Goal: Task Accomplishment & Management: Use online tool/utility

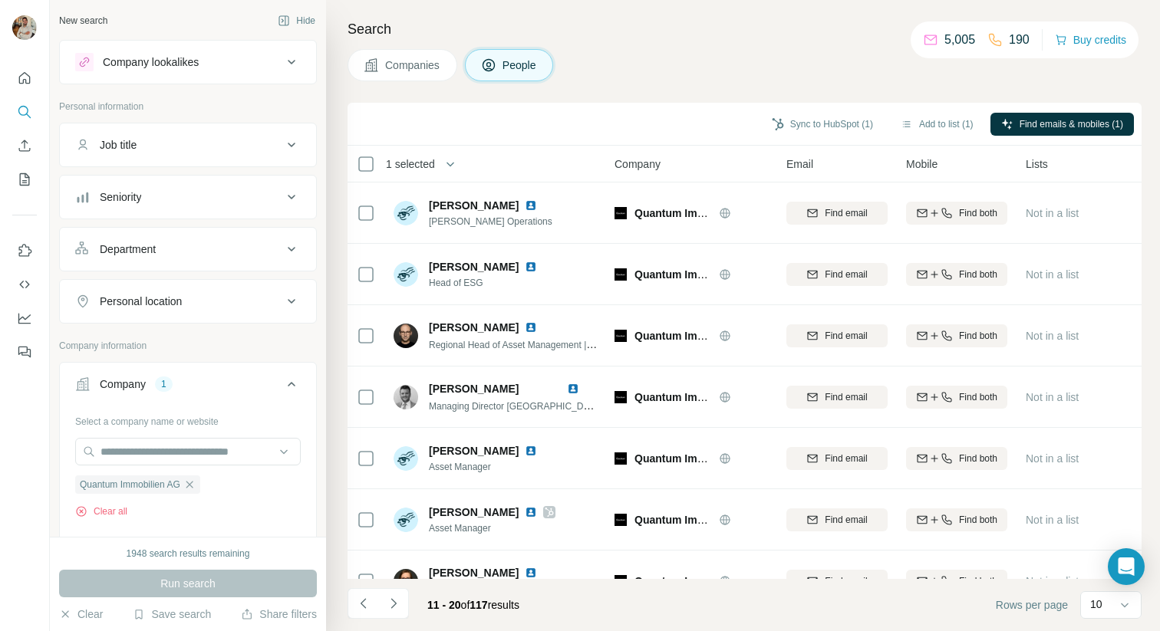
scroll to position [217, 0]
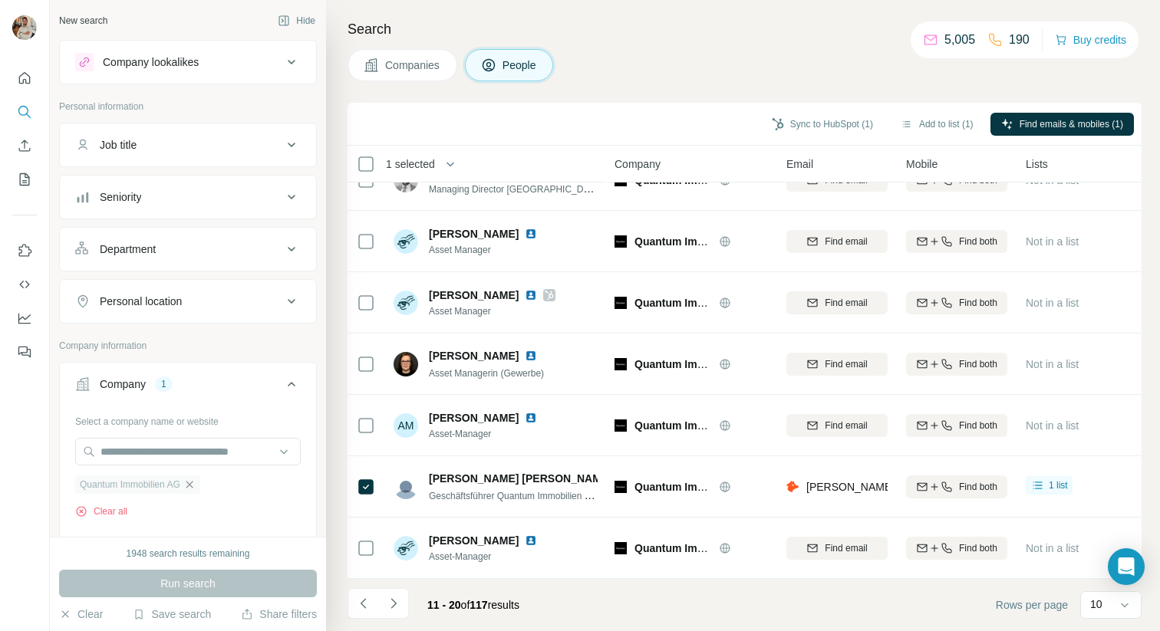
click at [192, 487] on icon "button" at bounding box center [189, 485] width 12 height 12
click at [133, 456] on input "text" at bounding box center [187, 452] width 225 height 28
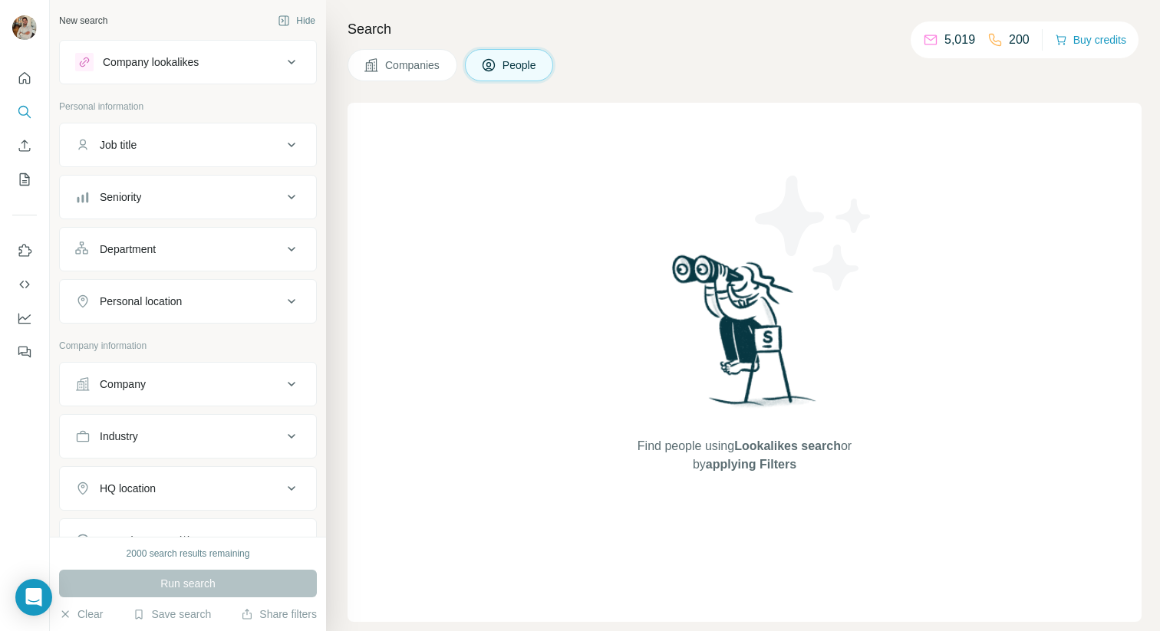
click at [143, 374] on button "Company" at bounding box center [188, 384] width 256 height 37
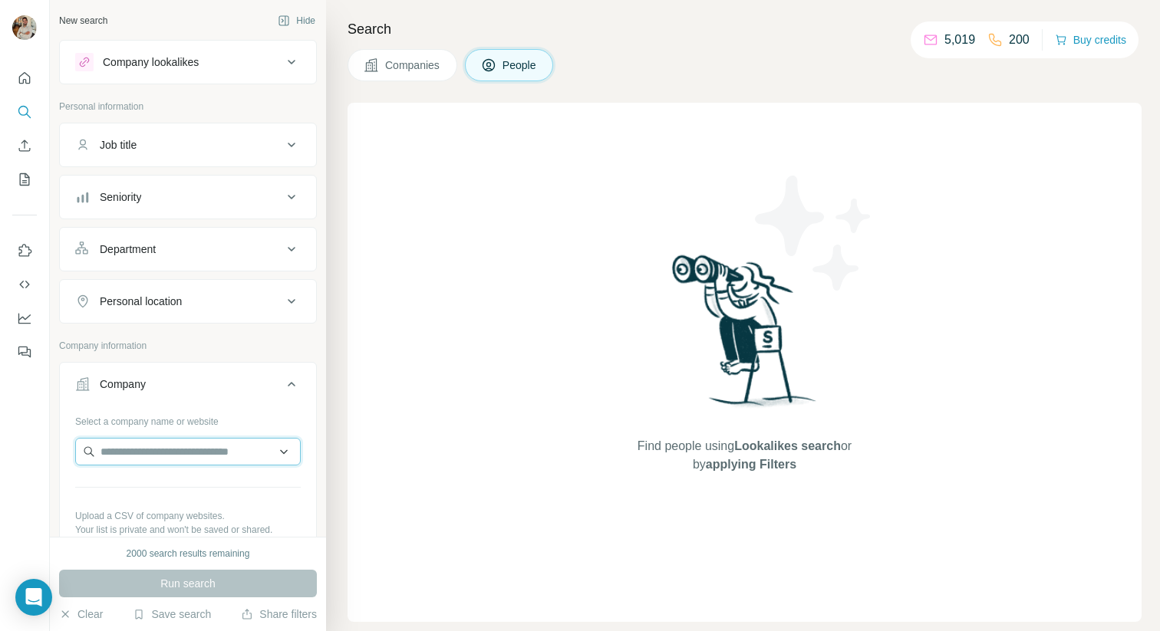
click at [165, 444] on input "text" at bounding box center [187, 452] width 225 height 28
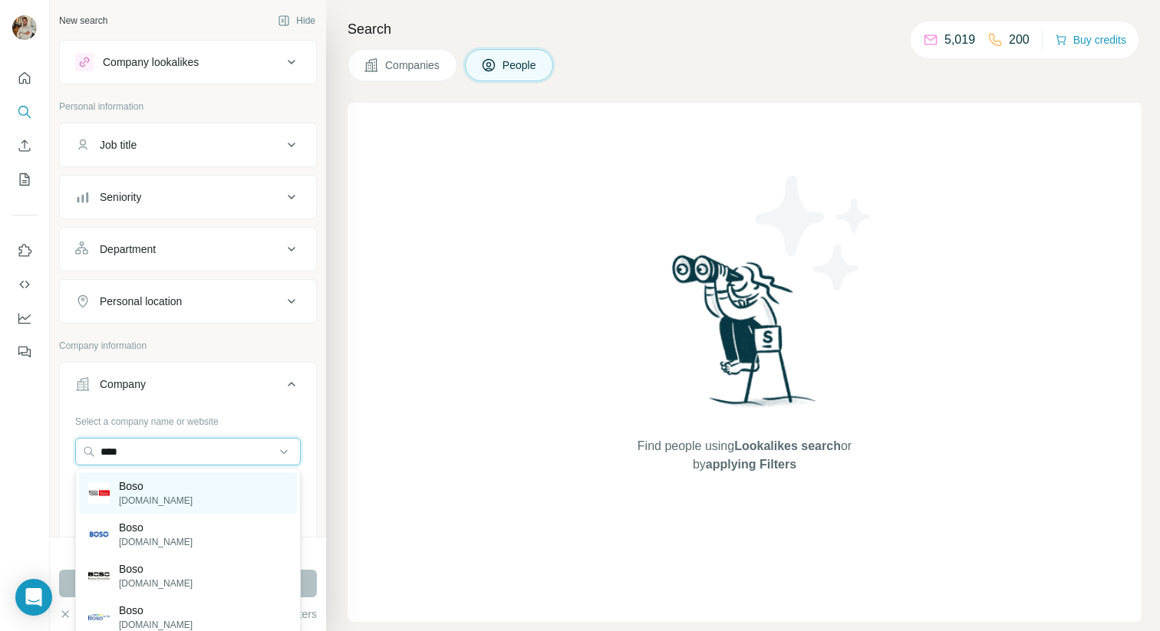
type input "****"
click at [169, 500] on div "Boso boso.de" at bounding box center [188, 492] width 218 height 41
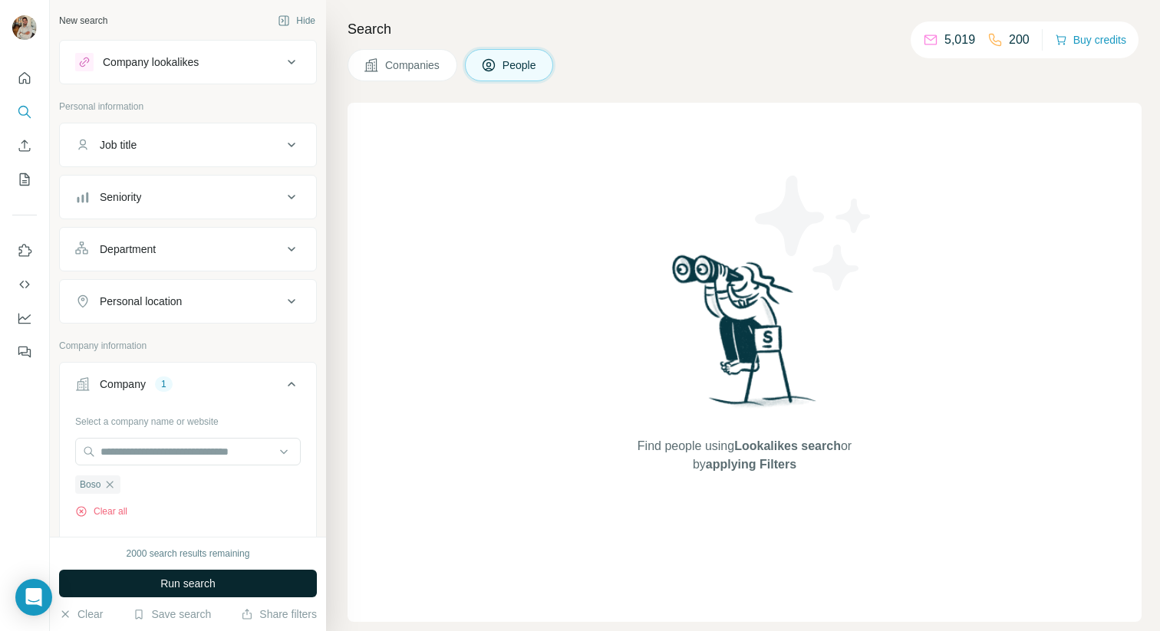
click at [220, 597] on button "Run search" at bounding box center [188, 584] width 258 height 28
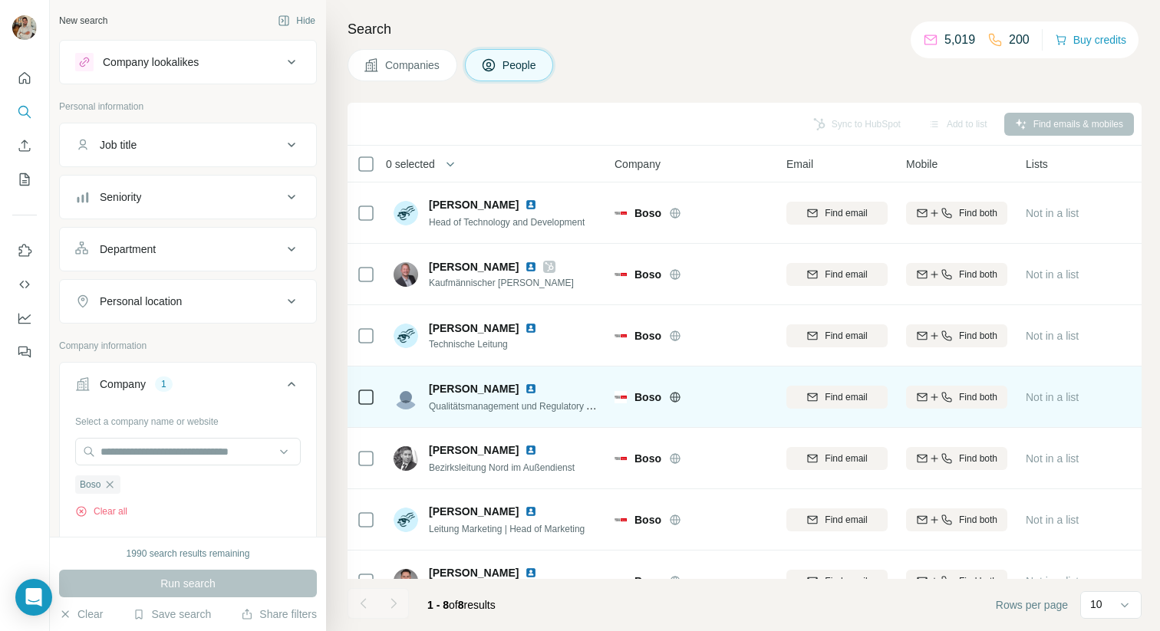
scroll to position [0, 1]
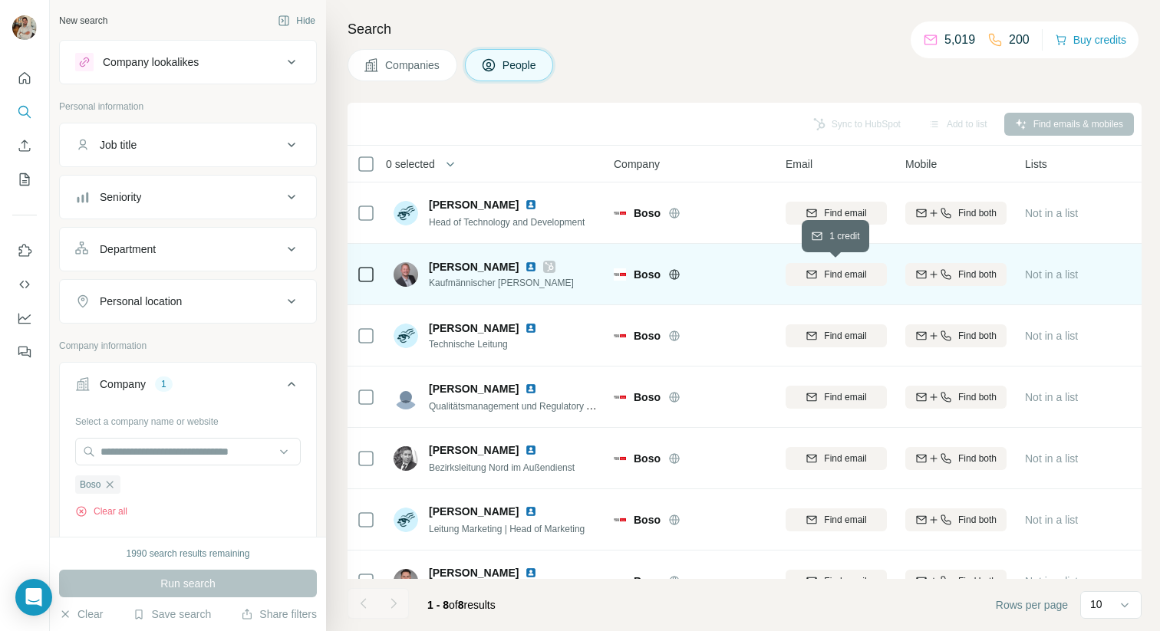
click at [799, 266] on button "Find email" at bounding box center [835, 274] width 101 height 23
